Goal: Navigation & Orientation: Find specific page/section

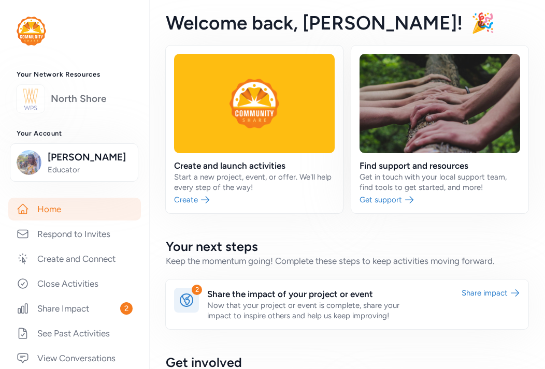
click at [58, 100] on link "North Shore" at bounding box center [92, 99] width 82 height 15
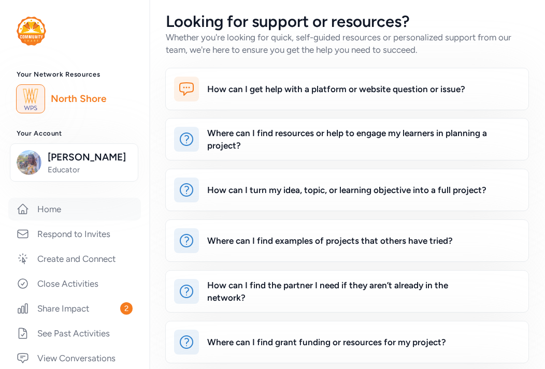
click at [75, 202] on link "Home" at bounding box center [74, 209] width 133 height 23
